Goal: Task Accomplishment & Management: Manage account settings

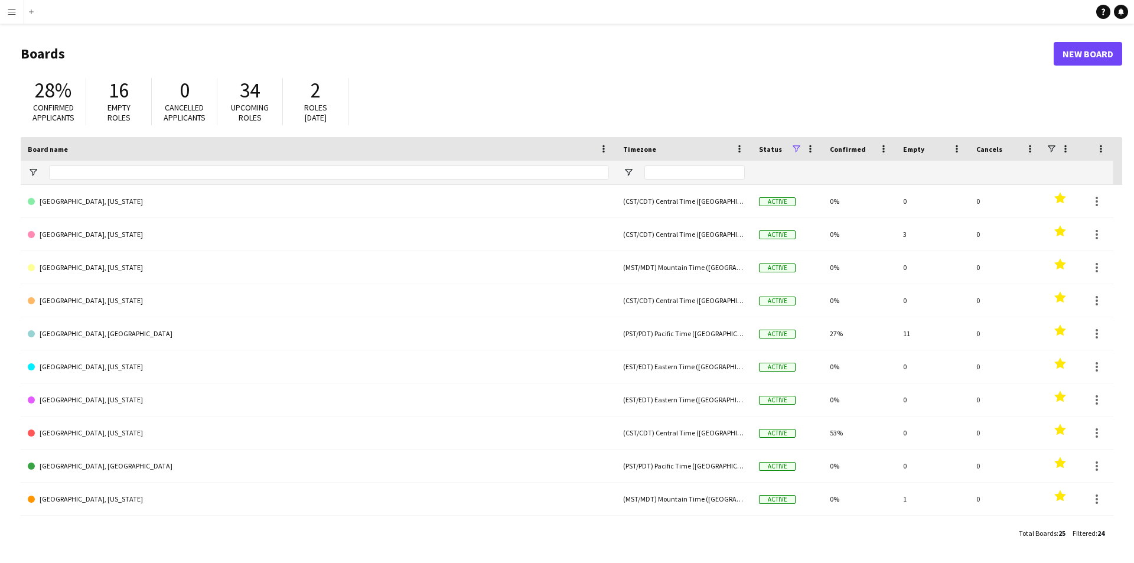
click at [0, 10] on button "Menu" at bounding box center [12, 12] width 24 height 24
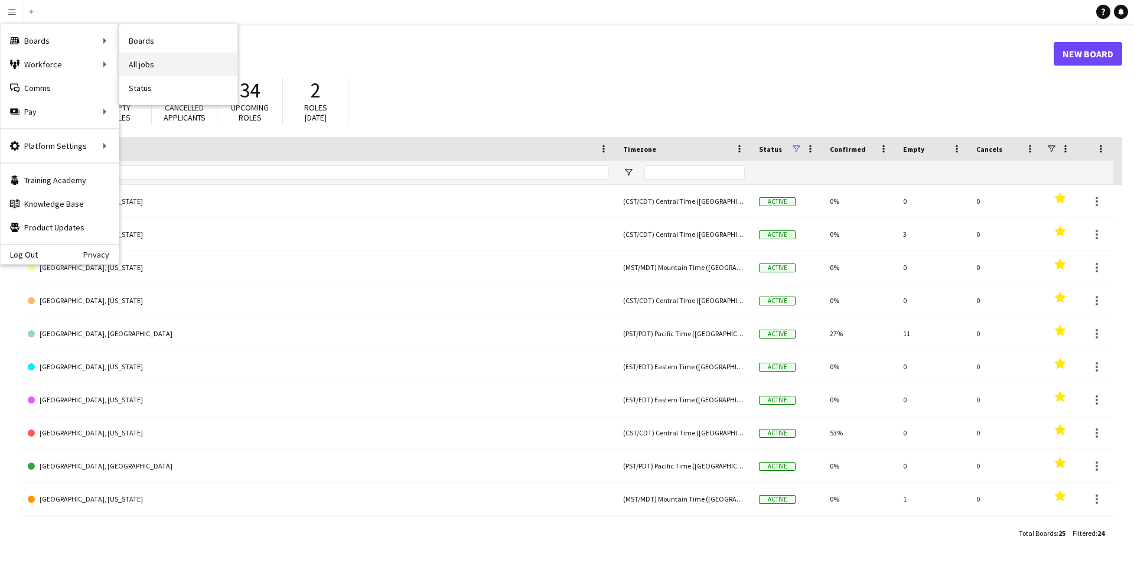
click at [161, 64] on link "All jobs" at bounding box center [178, 65] width 118 height 24
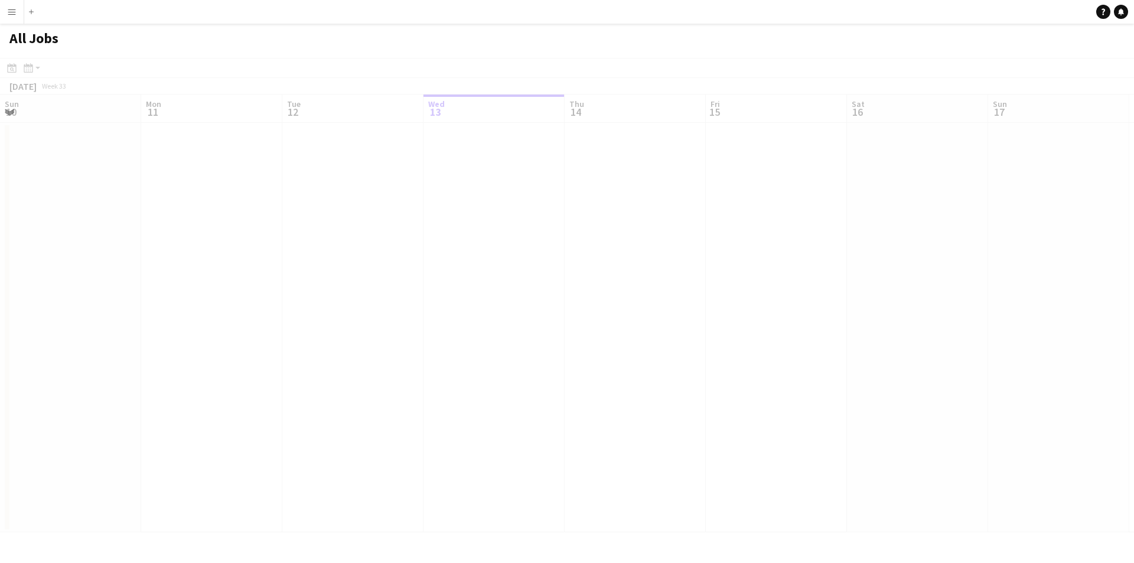
scroll to position [0, 282]
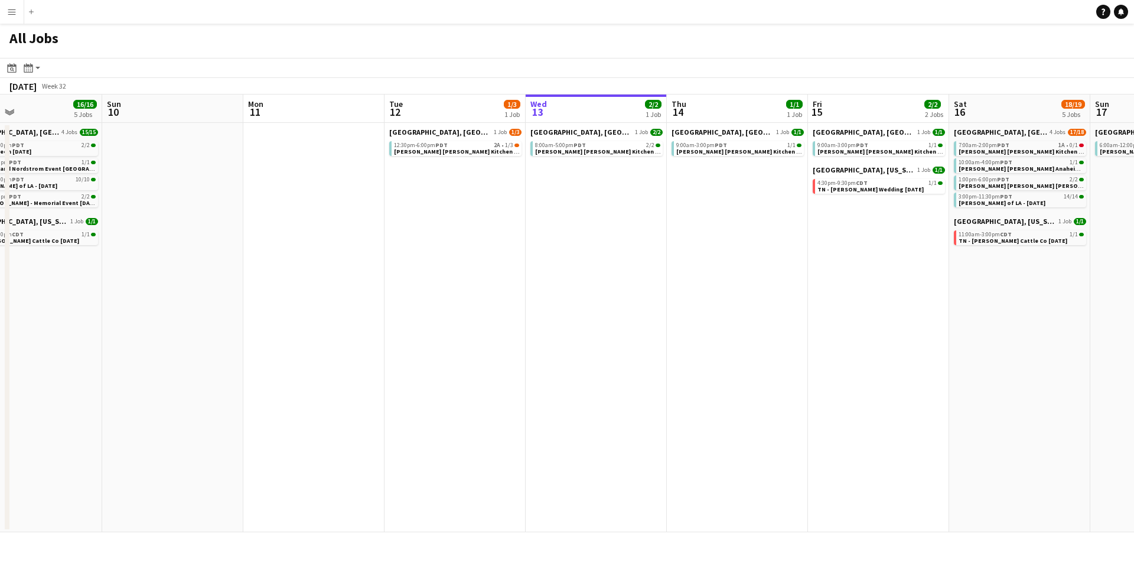
drag, startPoint x: 352, startPoint y: 345, endPoint x: 742, endPoint y: 348, distance: 390.3
click at [742, 348] on app-calendar-viewport "Thu 7 8/8 2 Jobs Fri 8 6/7 3 Jobs Sat 9 16/16 5 Jobs Sun 10 Mon 11 Tue 12 1/3 1…" at bounding box center [567, 313] width 1134 height 438
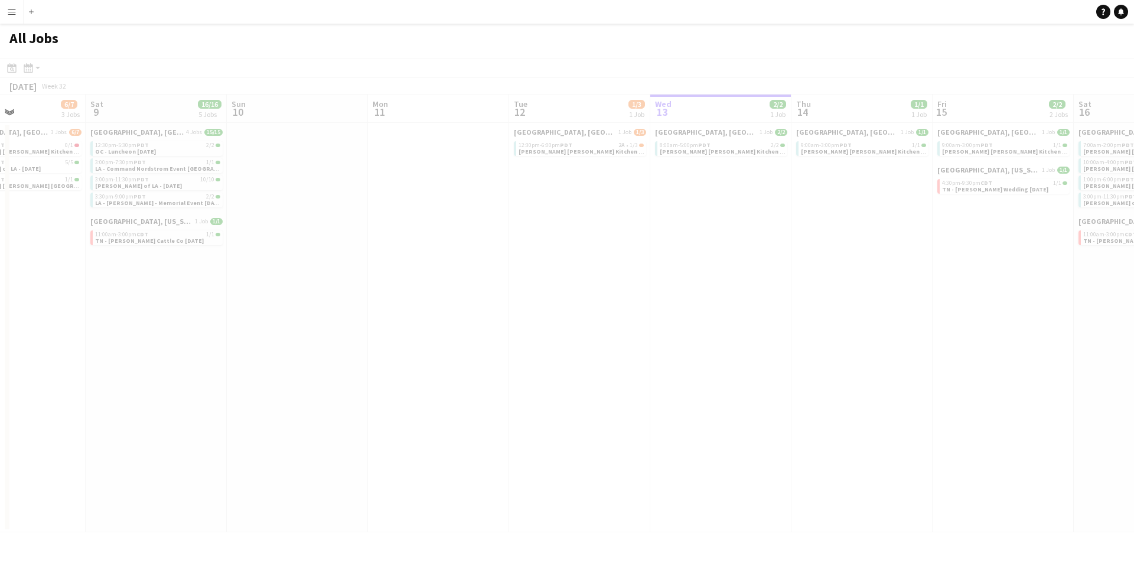
drag, startPoint x: 514, startPoint y: 339, endPoint x: 665, endPoint y: 315, distance: 153.6
click at [665, 315] on app-calendar-viewport "Wed 6 Thu 7 8/8 2 Jobs Fri 8 6/7 3 Jobs Sat 9 16/16 5 Jobs Sun 10 Mon 11 Tue 12…" at bounding box center [567, 313] width 1134 height 438
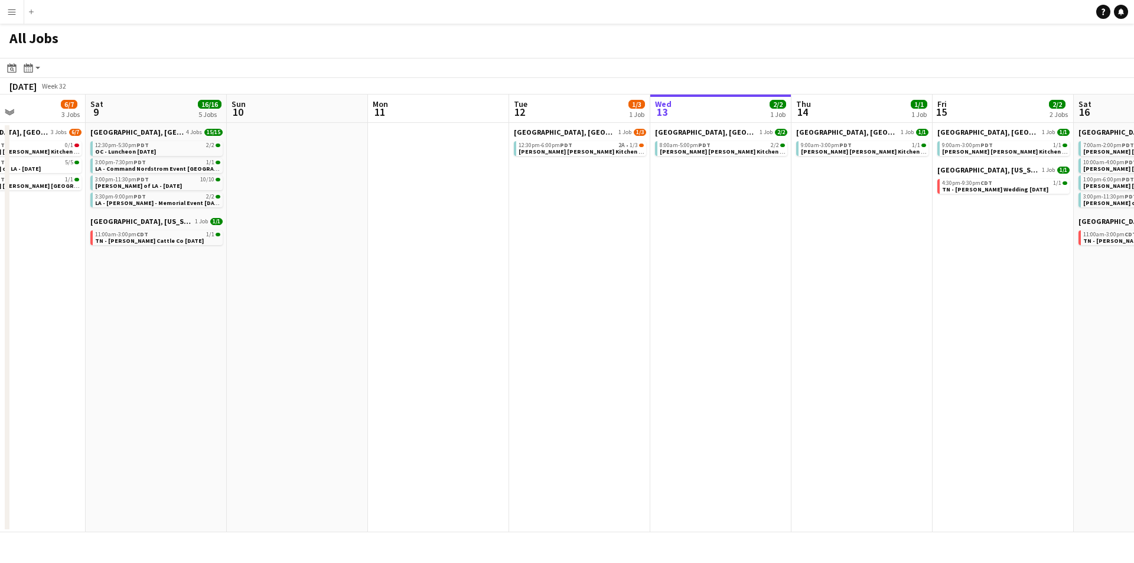
scroll to position [0, 246]
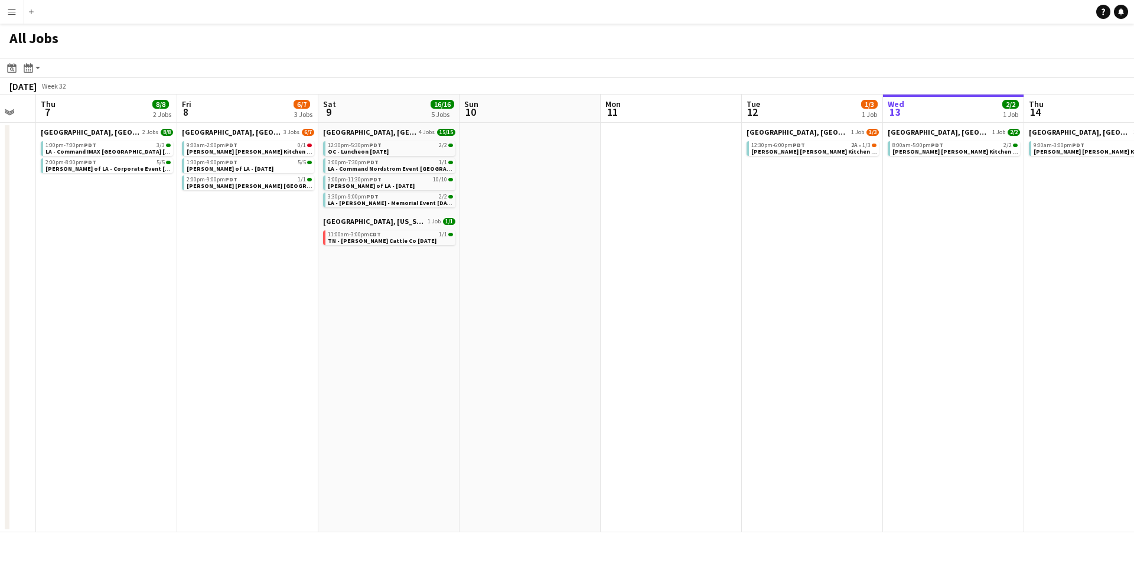
drag, startPoint x: 432, startPoint y: 313, endPoint x: 665, endPoint y: 306, distance: 232.8
click at [665, 306] on app-calendar-viewport "Tue 5 2/2 1 Job Wed 6 Thu 7 8/8 2 Jobs Fri 8 6/7 3 Jobs Sat 9 16/16 5 Jobs Sun …" at bounding box center [567, 313] width 1134 height 438
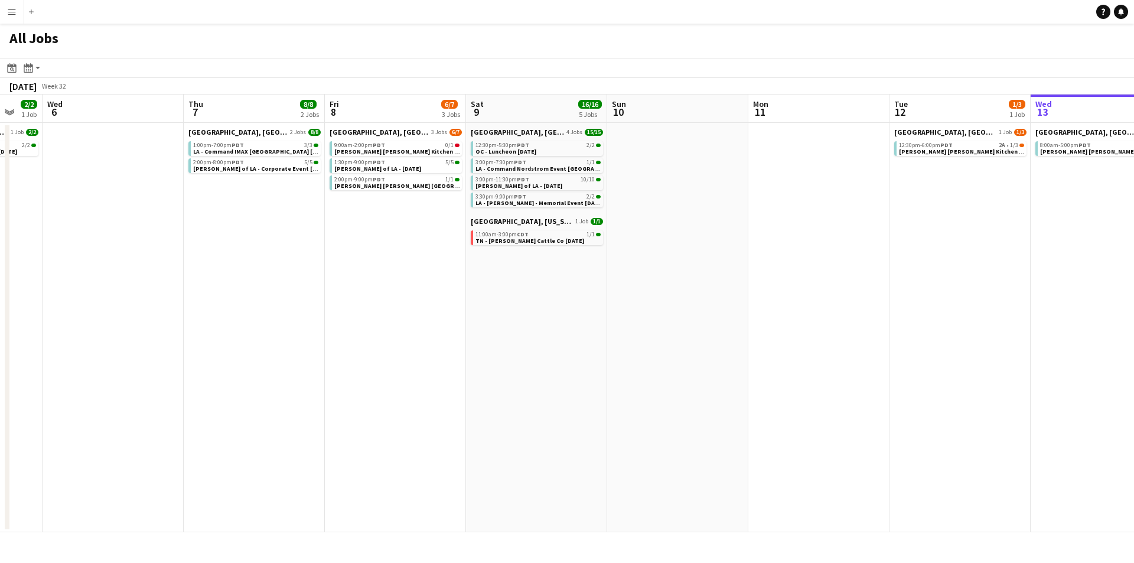
drag, startPoint x: 435, startPoint y: 336, endPoint x: 583, endPoint y: 336, distance: 147.6
click at [583, 336] on app-calendar-viewport "Mon 4 1/1 1 Job Tue 5 2/2 1 Job Wed 6 Thu 7 8/8 2 Jobs Fri 8 6/7 3 Jobs Sat 9 1…" at bounding box center [567, 313] width 1134 height 438
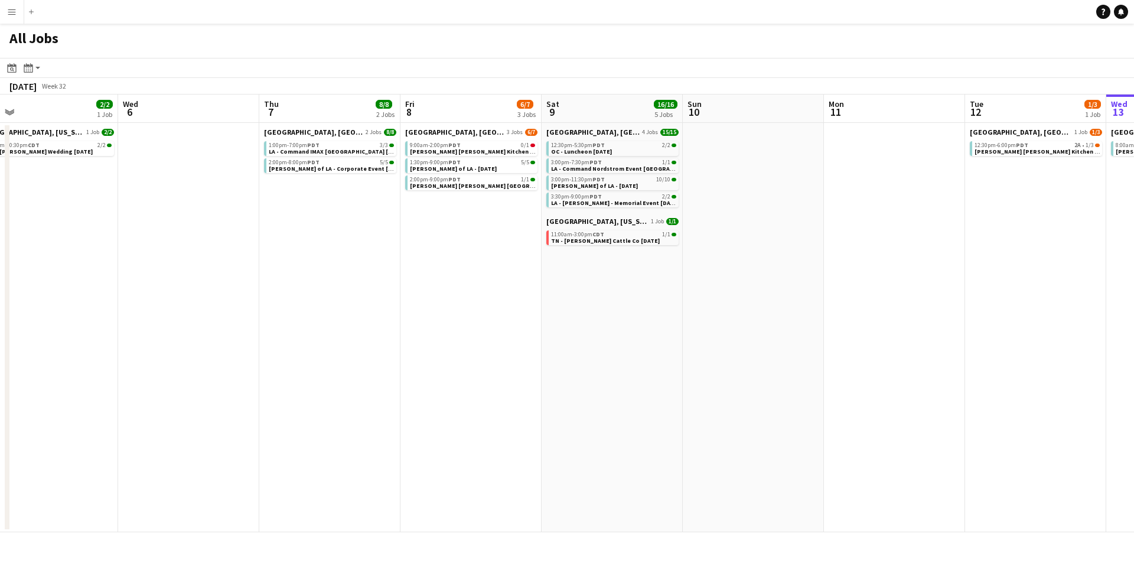
scroll to position [0, 300]
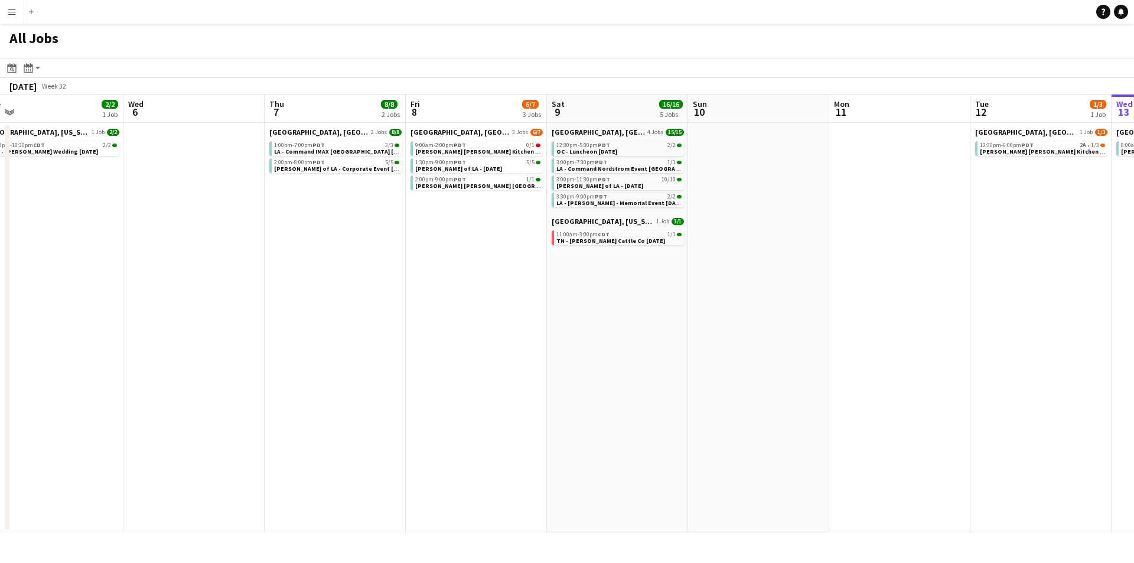
drag, startPoint x: 437, startPoint y: 340, endPoint x: 518, endPoint y: 340, distance: 80.9
click at [518, 340] on app-calendar-viewport "Sun 3 Mon 4 1/1 1 Job Tue 5 2/2 1 Job Wed 6 Thu 7 8/8 2 Jobs Fri 8 6/7 3 Jobs S…" at bounding box center [567, 313] width 1134 height 438
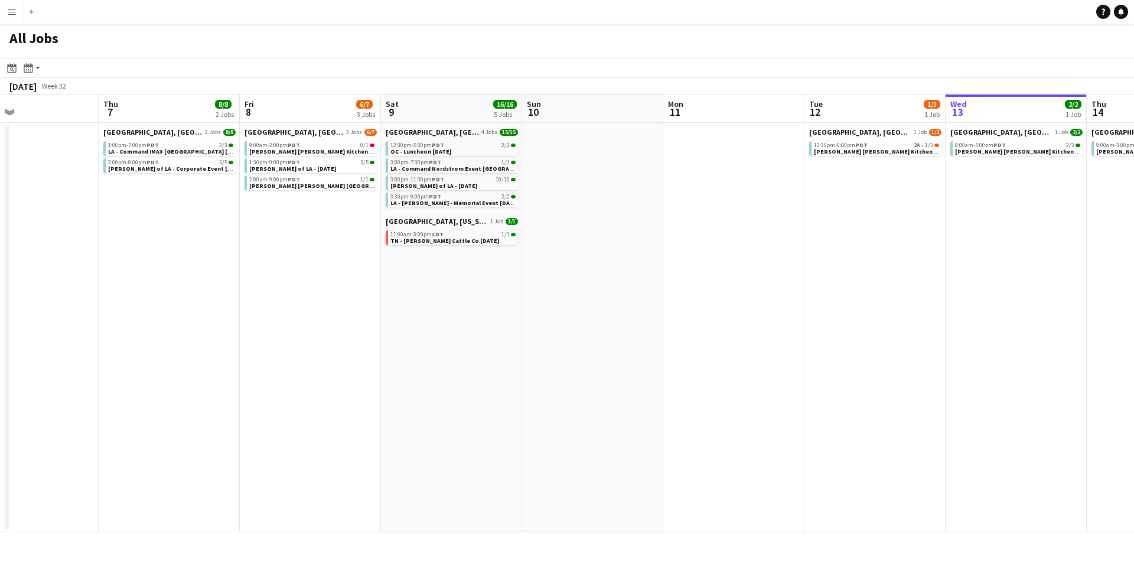
scroll to position [0, 473]
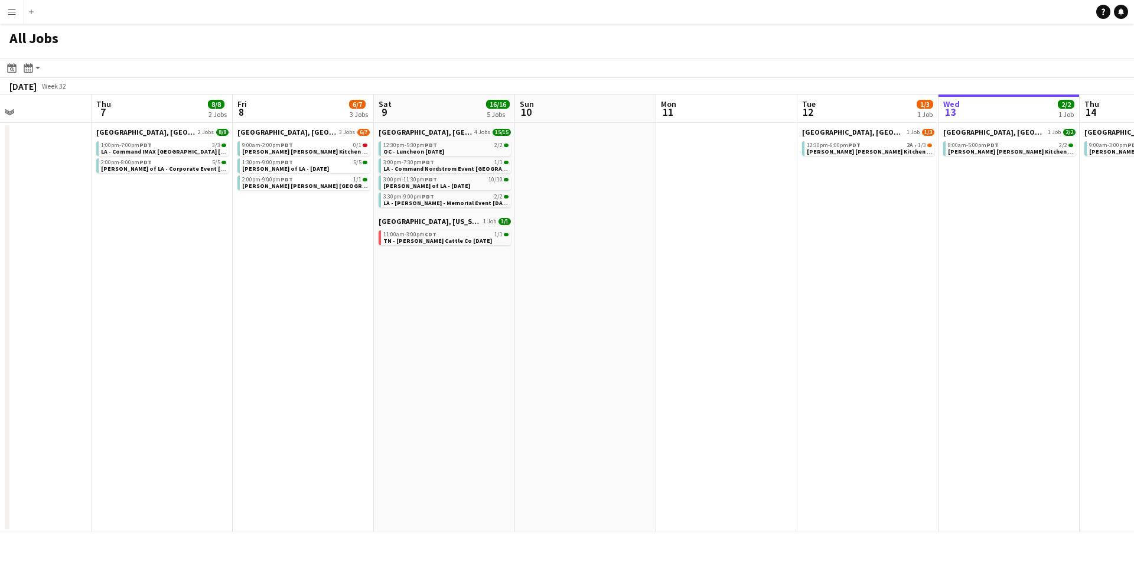
drag, startPoint x: 579, startPoint y: 344, endPoint x: 406, endPoint y: 344, distance: 173.0
click at [406, 344] on app-calendar-viewport "Sun 3 Mon 4 1/1 1 Job Tue 5 2/2 1 Job Wed 6 Thu 7 8/8 2 Jobs Fri 8 6/7 3 Jobs S…" at bounding box center [567, 313] width 1134 height 438
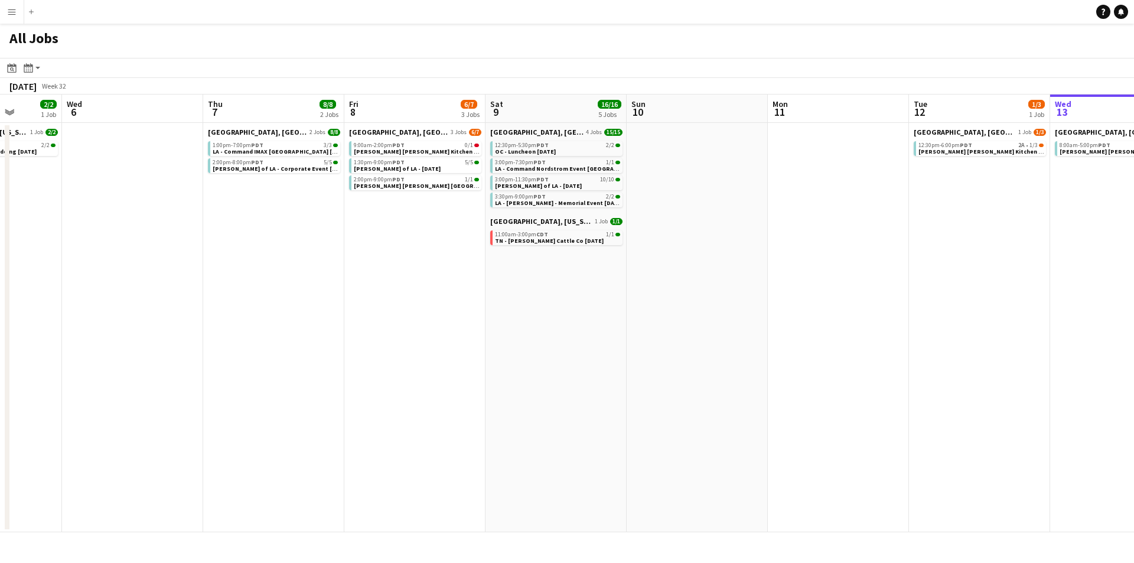
drag, startPoint x: 374, startPoint y: 342, endPoint x: 491, endPoint y: 341, distance: 116.3
click at [491, 341] on app-calendar-viewport "Sun 3 Mon 4 1/1 1 Job Tue 5 2/2 1 Job Wed 6 Thu 7 8/8 2 Jobs Fri 8 6/7 3 Jobs S…" at bounding box center [567, 313] width 1134 height 438
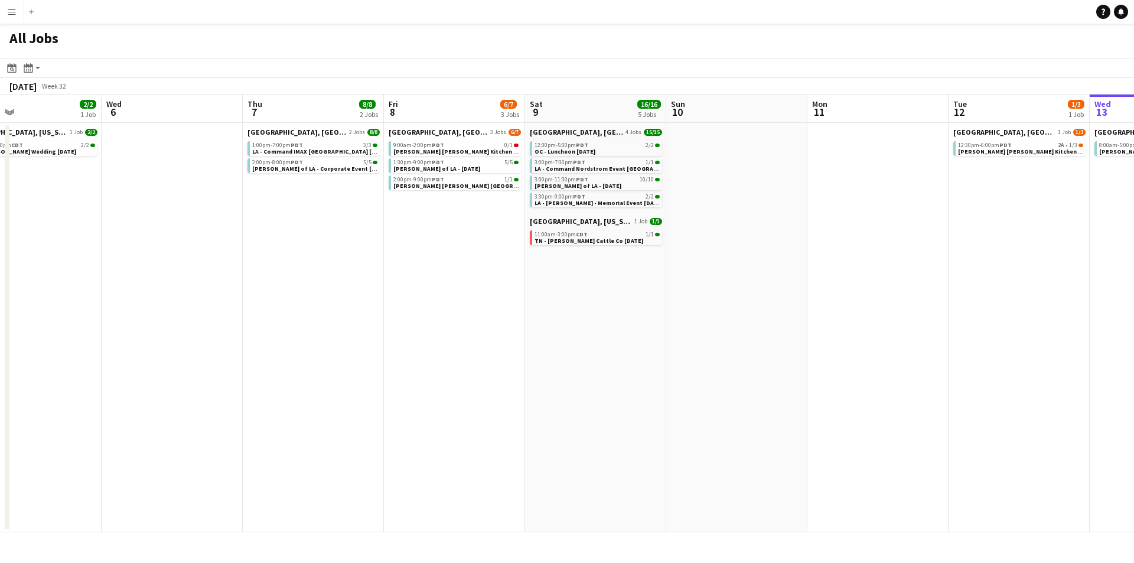
click at [541, 334] on app-all-jobs "All Jobs Date picker [DATE] [DATE] [DATE] M [DATE] T [DATE] W [DATE] T [DATE] F…" at bounding box center [567, 278] width 1134 height 508
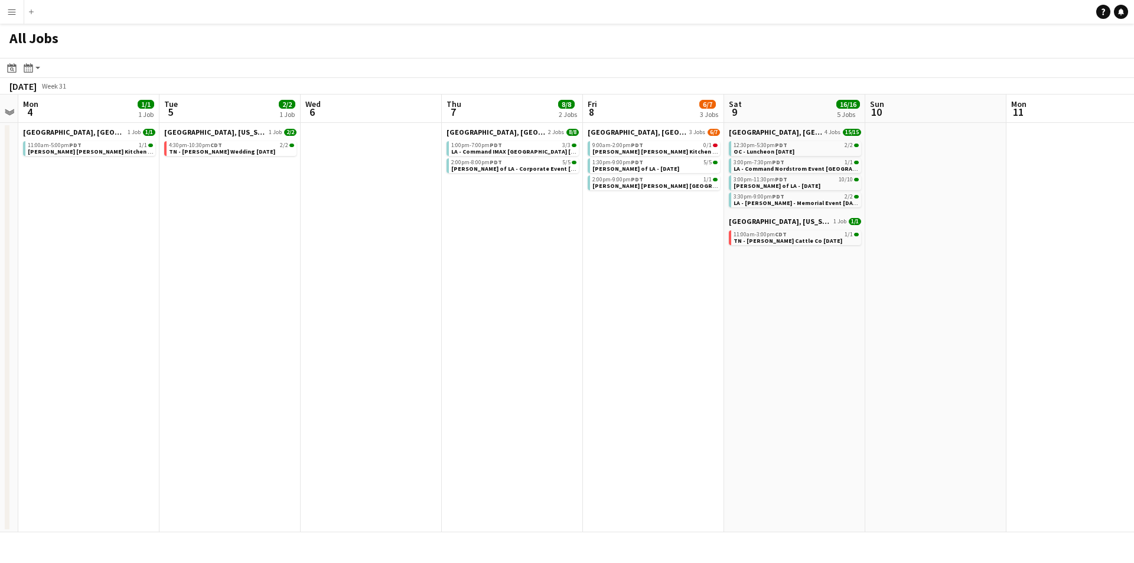
drag, startPoint x: 332, startPoint y: 335, endPoint x: 517, endPoint y: 334, distance: 184.8
click at [544, 332] on app-calendar-viewport "Sat 2 14/15 7 Jobs Sun 3 Mon 4 1/1 1 Job Tue 5 2/2 1 Job Wed 6 Thu 7 8/8 2 Jobs…" at bounding box center [567, 313] width 1134 height 438
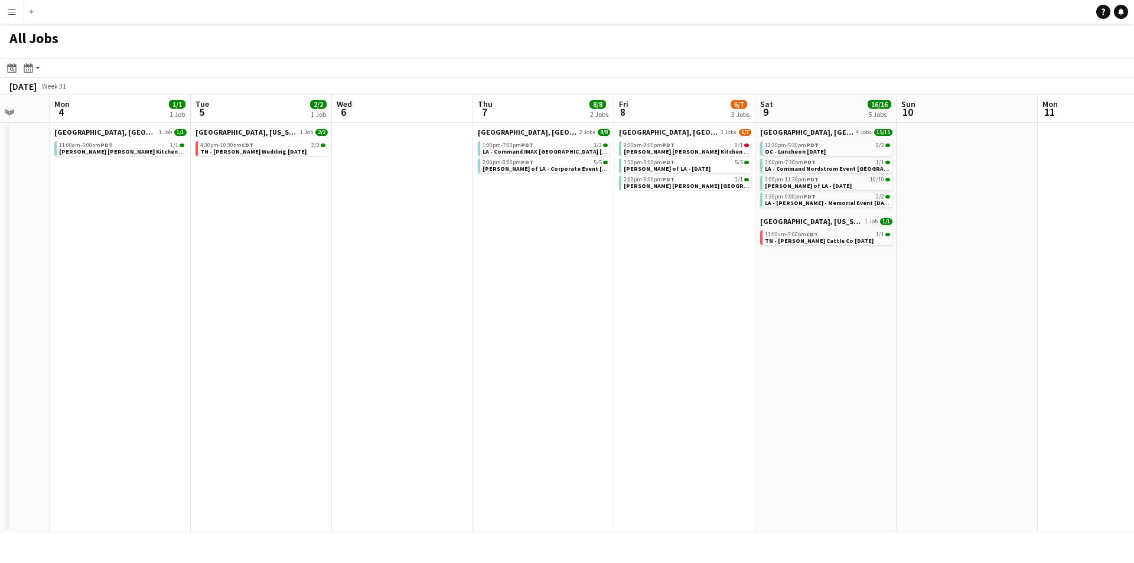
drag, startPoint x: 520, startPoint y: 341, endPoint x: 537, endPoint y: 341, distance: 17.7
click at [537, 341] on app-calendar-viewport "Fri 1 2/2 1 Job Sat 2 14/15 7 Jobs Sun 3 Mon 4 1/1 1 Job Tue 5 2/2 1 Job Wed 6 …" at bounding box center [567, 313] width 1134 height 438
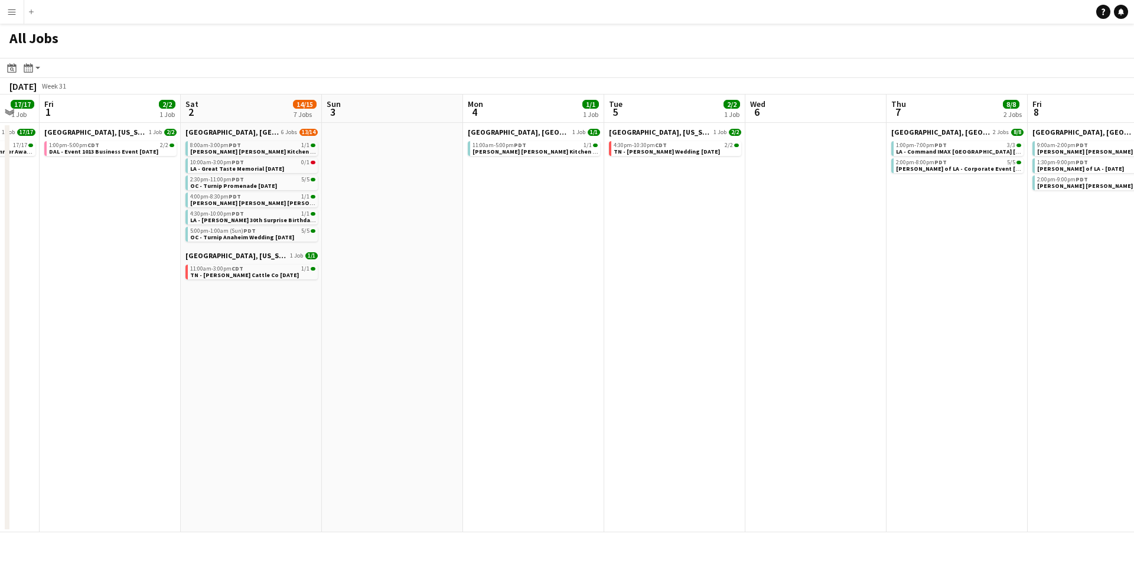
drag, startPoint x: 423, startPoint y: 348, endPoint x: 546, endPoint y: 347, distance: 123.4
click at [546, 347] on app-calendar-viewport "Wed 30 Thu 31 17/17 1 Job Fri 1 2/2 1 Job Sat 2 14/15 7 Jobs Sun 3 Mon 4 1/1 1 …" at bounding box center [567, 313] width 1134 height 438
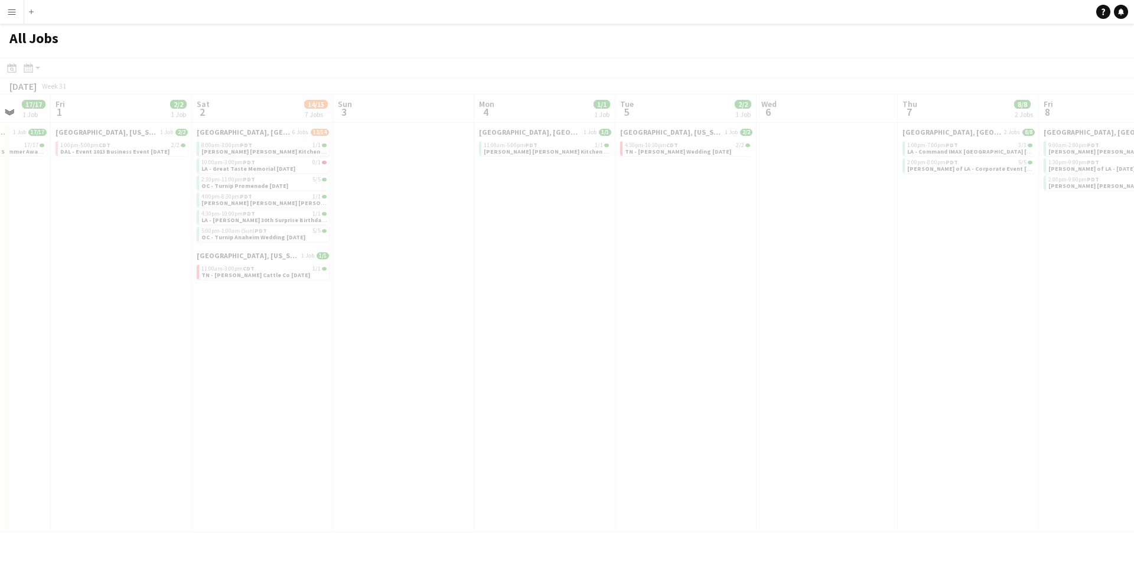
drag, startPoint x: 515, startPoint y: 349, endPoint x: 576, endPoint y: 348, distance: 61.4
click at [576, 348] on app-all-jobs "All Jobs Date picker [DATE] [DATE] [DATE] M [DATE] T [DATE] W [DATE] T [DATE] F…" at bounding box center [567, 278] width 1134 height 508
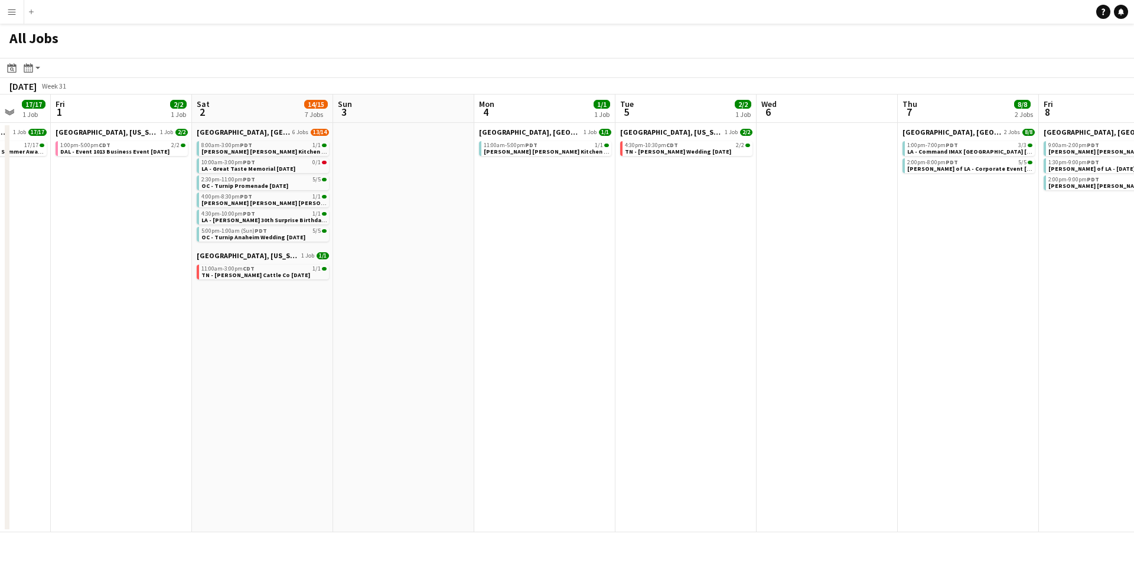
scroll to position [0, 254]
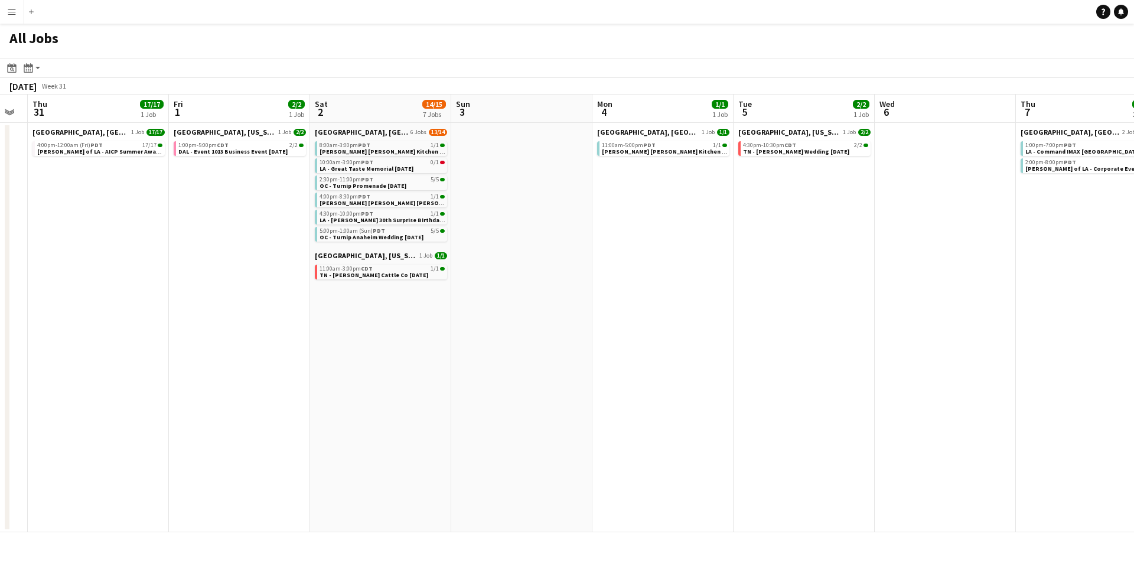
drag, startPoint x: 495, startPoint y: 346, endPoint x: 604, endPoint y: 333, distance: 109.4
click at [604, 333] on app-calendar-viewport "Tue 29 2/2 1 Job Wed 30 Thu 31 17/17 1 Job Fri 1 2/2 1 Job Sat 2 14/15 7 Jobs S…" at bounding box center [567, 313] width 1134 height 438
click at [240, 149] on span "DAL - Event 1013 Business Event [DATE]" at bounding box center [232, 152] width 109 height 8
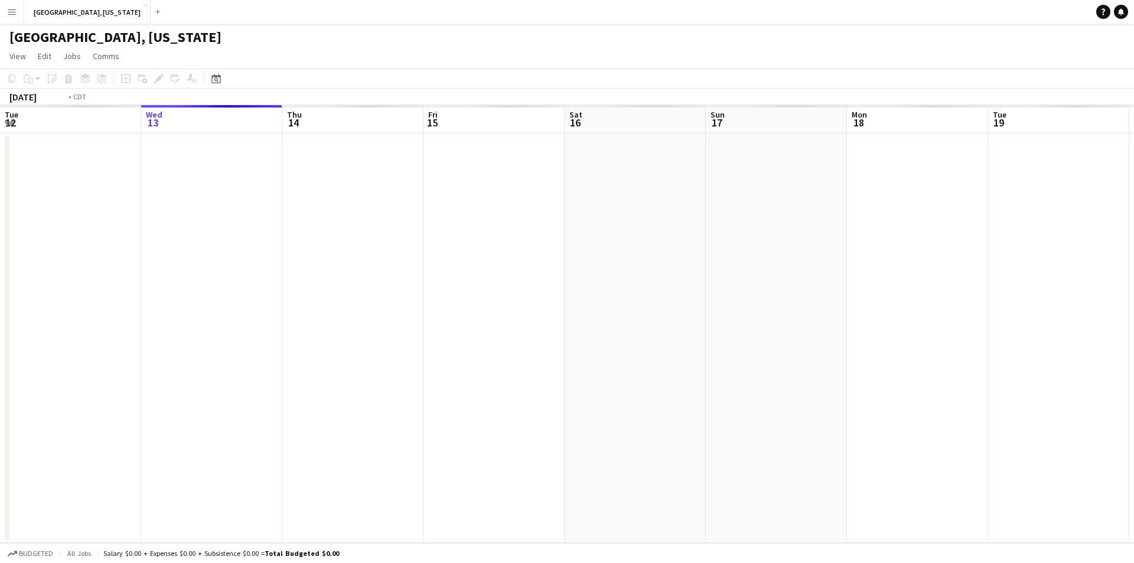
scroll to position [0, 406]
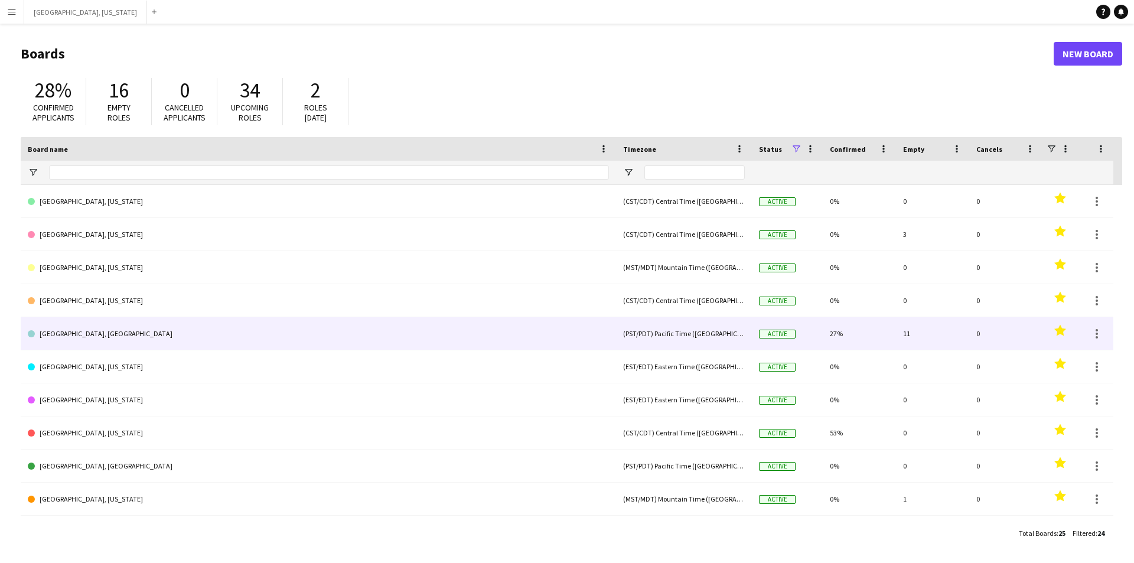
click at [135, 345] on link "[GEOGRAPHIC_DATA], [GEOGRAPHIC_DATA]" at bounding box center [318, 333] width 581 height 33
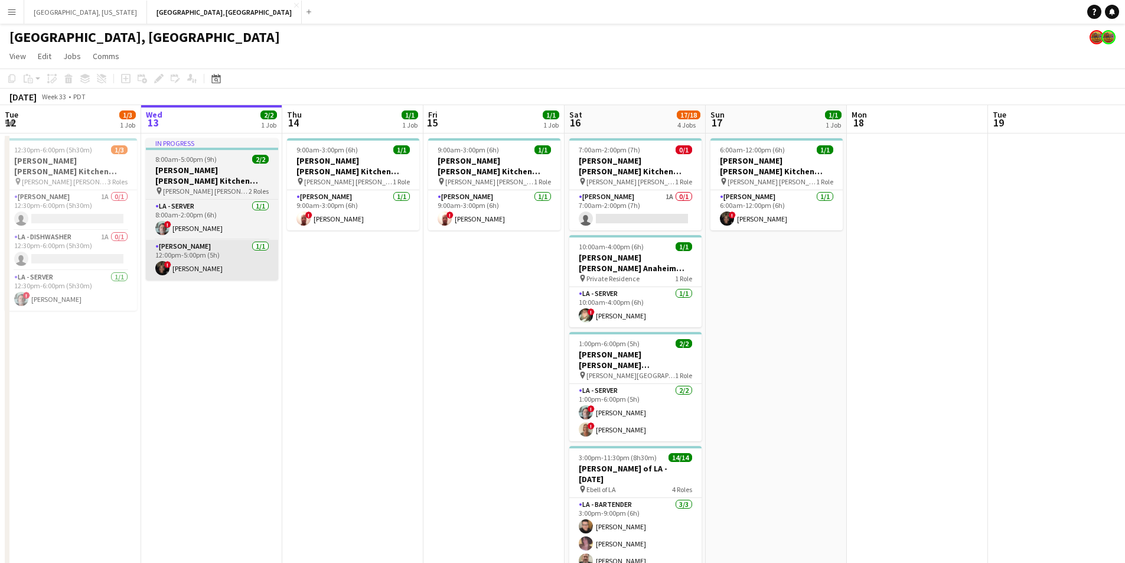
scroll to position [0, 292]
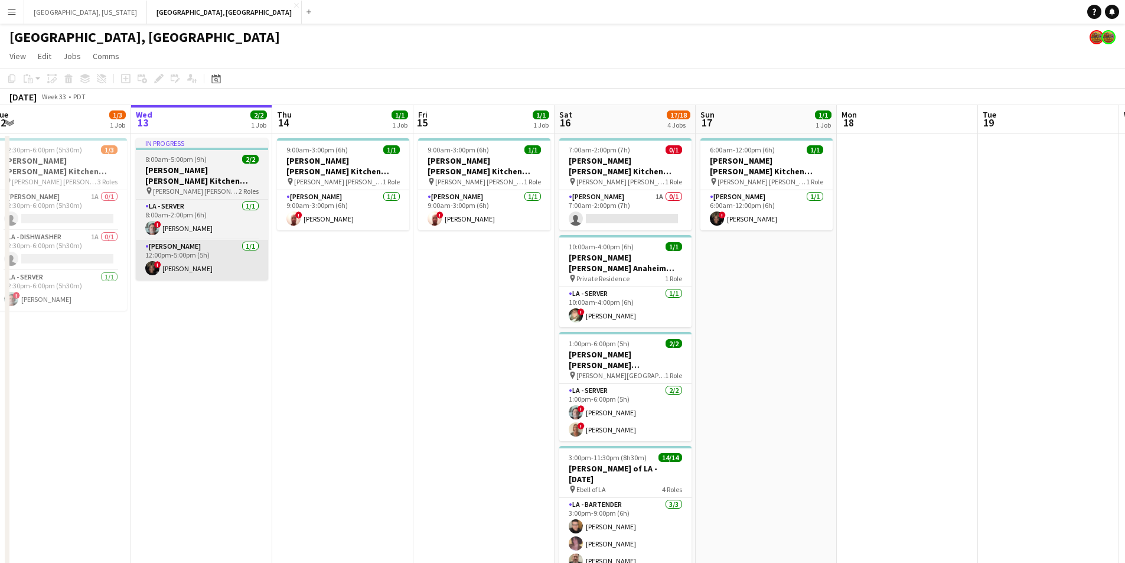
drag, startPoint x: 206, startPoint y: 292, endPoint x: 311, endPoint y: 258, distance: 110.0
click at [338, 276] on app-calendar-viewport "Sun 10 Mon 11 Tue 12 1/3 1 Job Wed 13 2/2 1 Job Thu 14 1/1 1 Job Fri 15 1/1 1 J…" at bounding box center [562, 376] width 1125 height 542
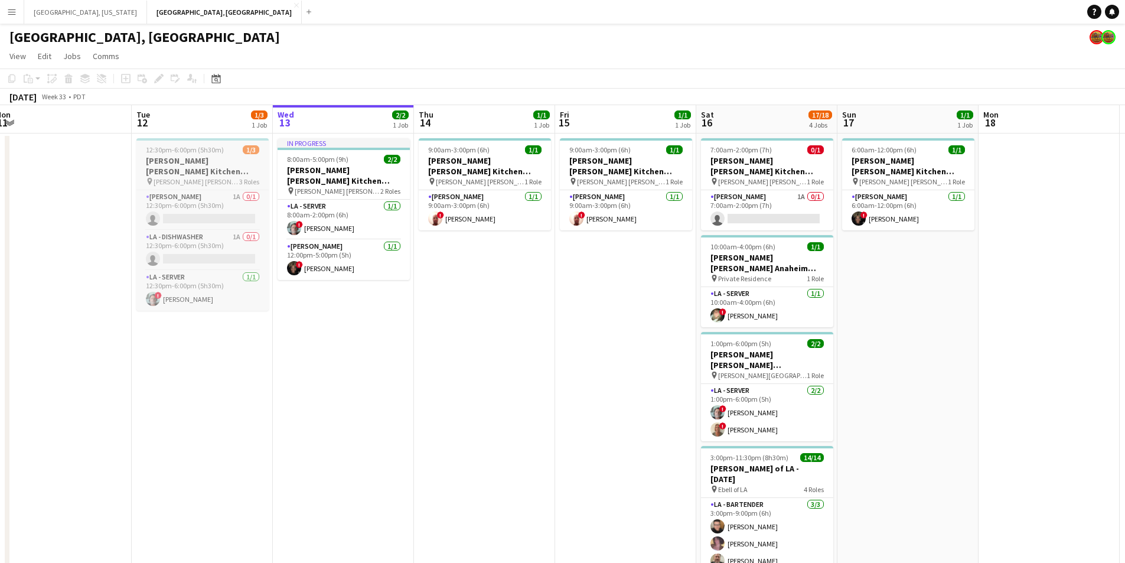
click at [179, 139] on div at bounding box center [202, 139] width 132 height 2
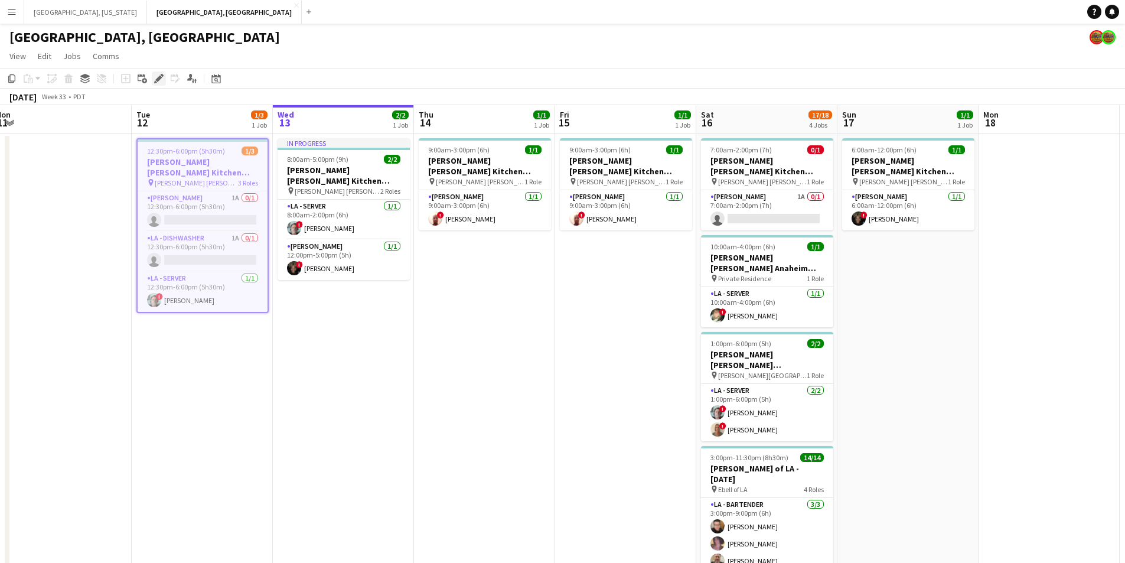
click at [160, 77] on icon at bounding box center [158, 79] width 6 height 6
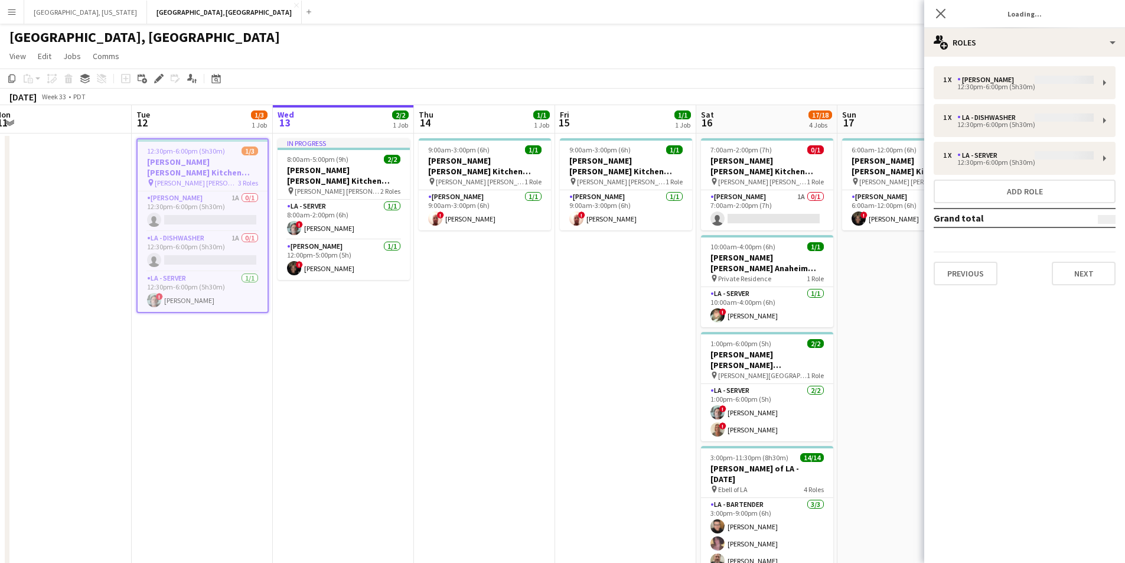
type input "**********"
click at [1093, 275] on button "Next" at bounding box center [1084, 274] width 64 height 24
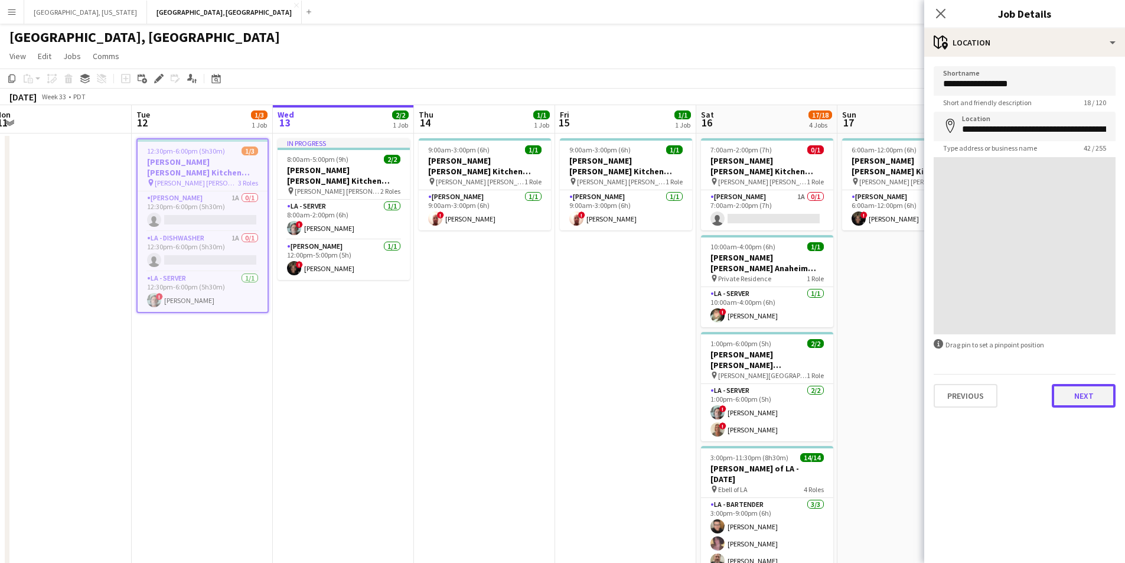
click at [1078, 395] on button "Next" at bounding box center [1084, 396] width 64 height 24
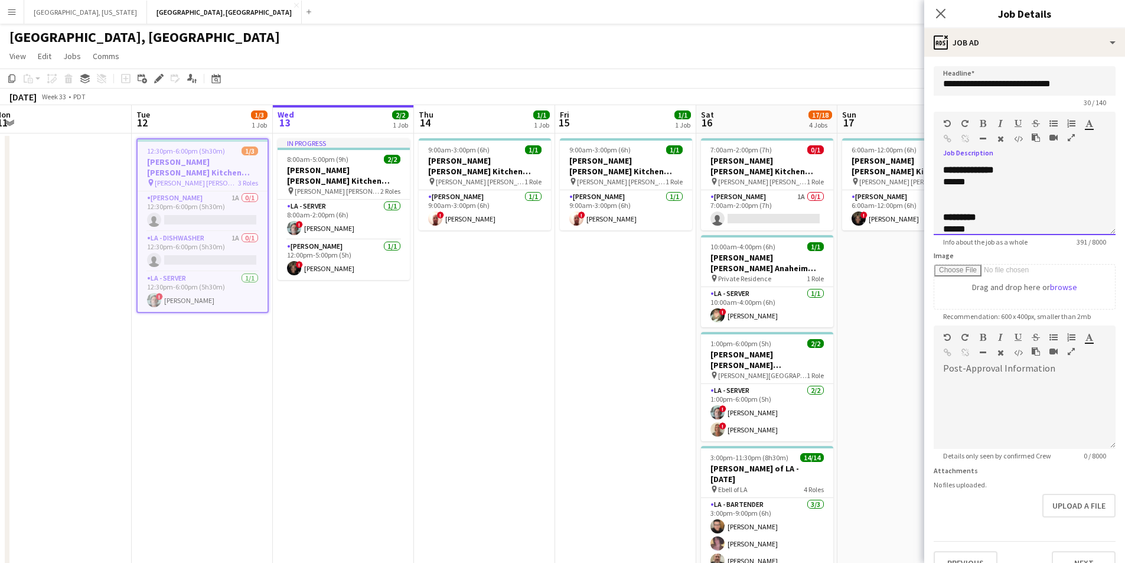
drag, startPoint x: 1076, startPoint y: 234, endPoint x: 1074, endPoint y: 453, distance: 218.5
click at [1070, 462] on form "**********" at bounding box center [1024, 320] width 201 height 508
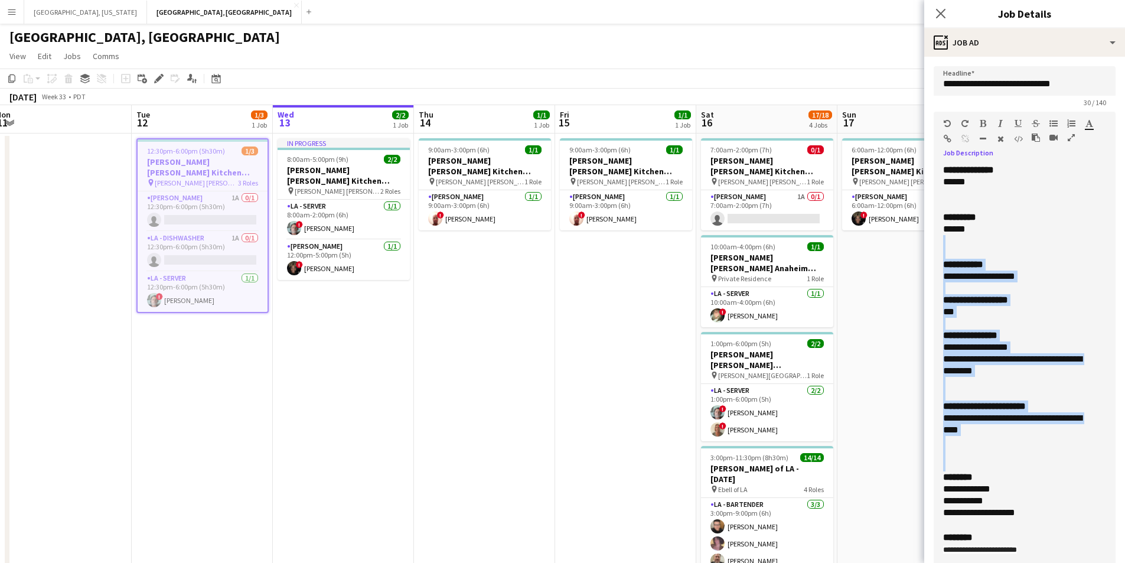
drag, startPoint x: 1104, startPoint y: 229, endPoint x: 1104, endPoint y: 586, distance: 356.7
click at [1104, 562] on html "Menu Boards Boards Boards All jobs Status Workforce Workforce My Workforce Recr…" at bounding box center [562, 338] width 1125 height 677
click at [1045, 317] on div "***" at bounding box center [1015, 312] width 145 height 12
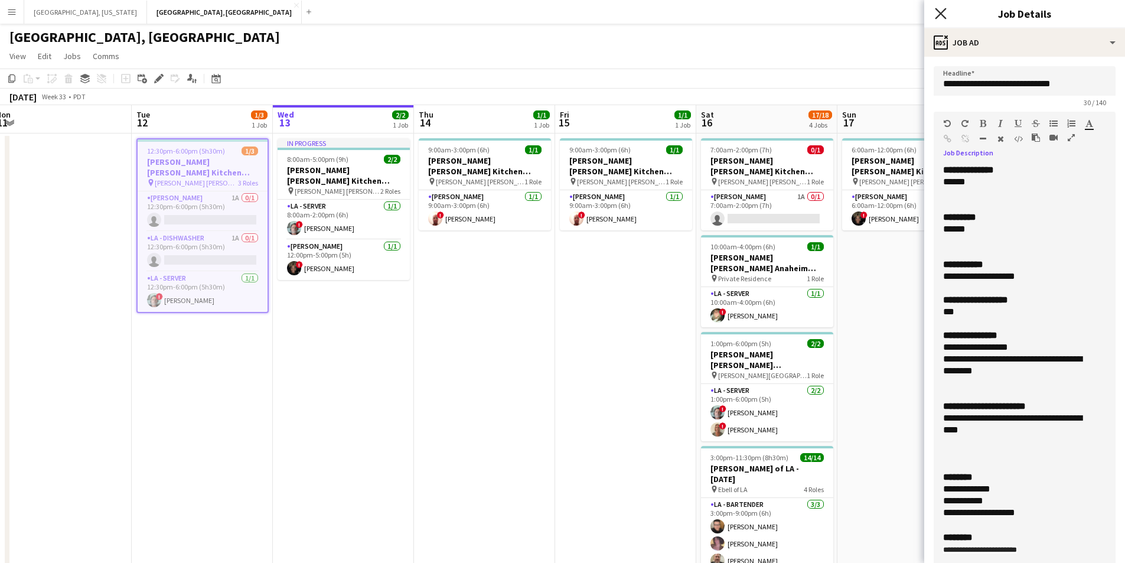
click at [938, 14] on icon "Close pop-in" at bounding box center [940, 13] width 11 height 11
